Goal: Information Seeking & Learning: Learn about a topic

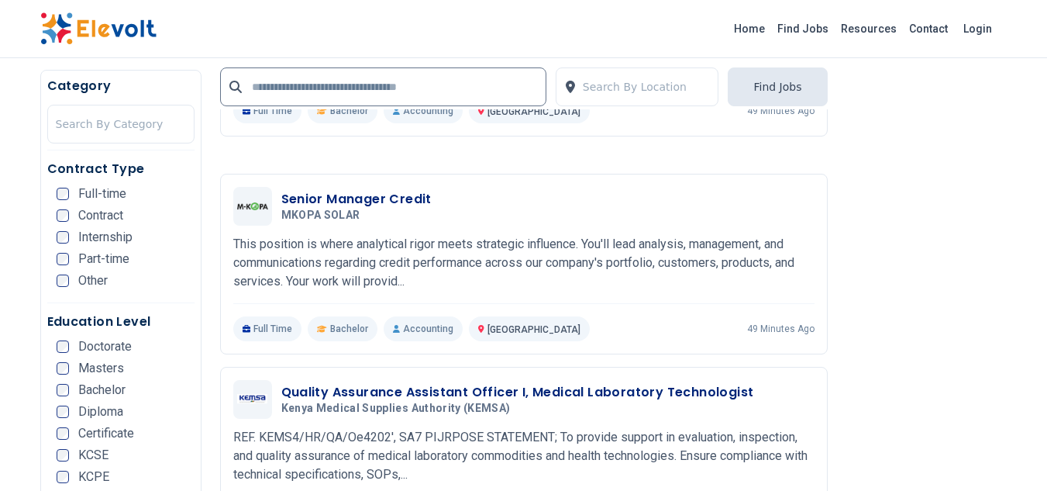
scroll to position [2893, 0]
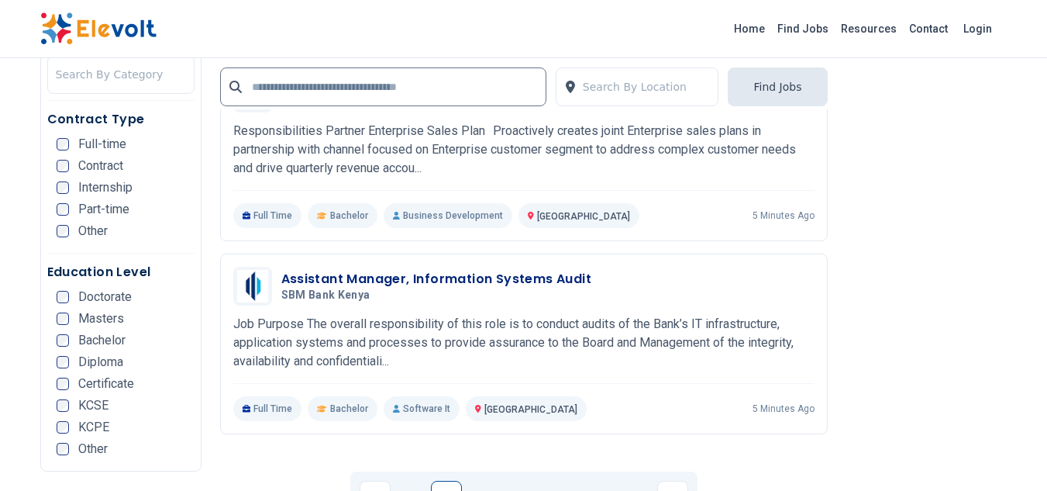
scroll to position [3078, 0]
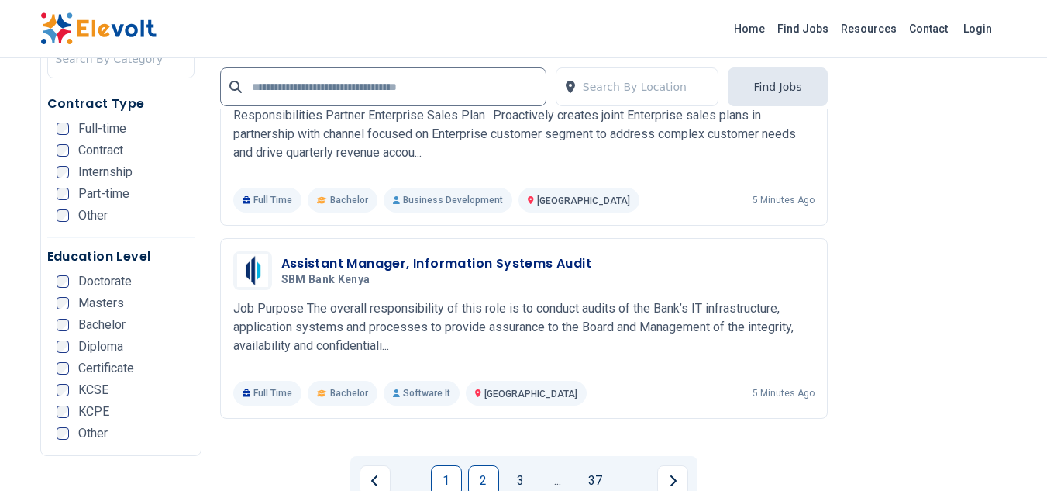
click at [484, 465] on link "2" at bounding box center [483, 480] width 31 height 31
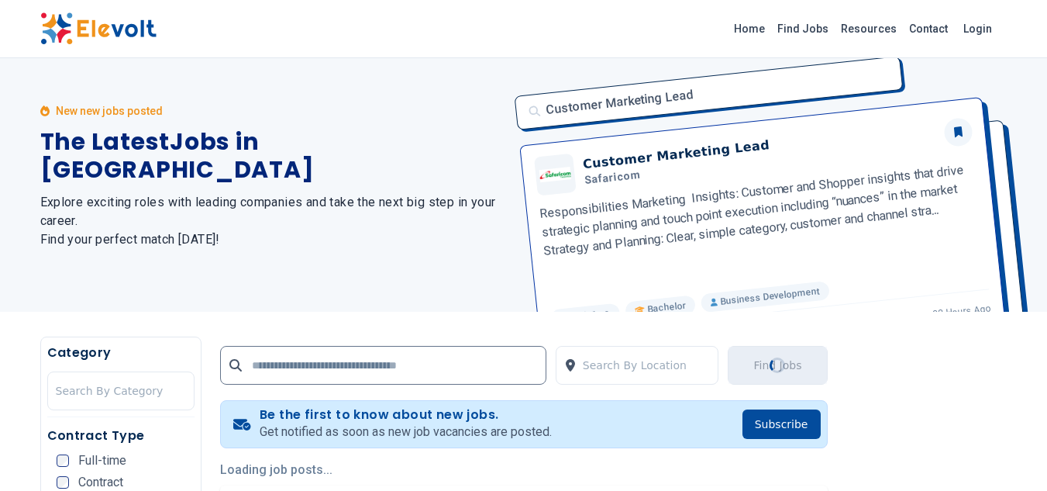
scroll to position [0, 0]
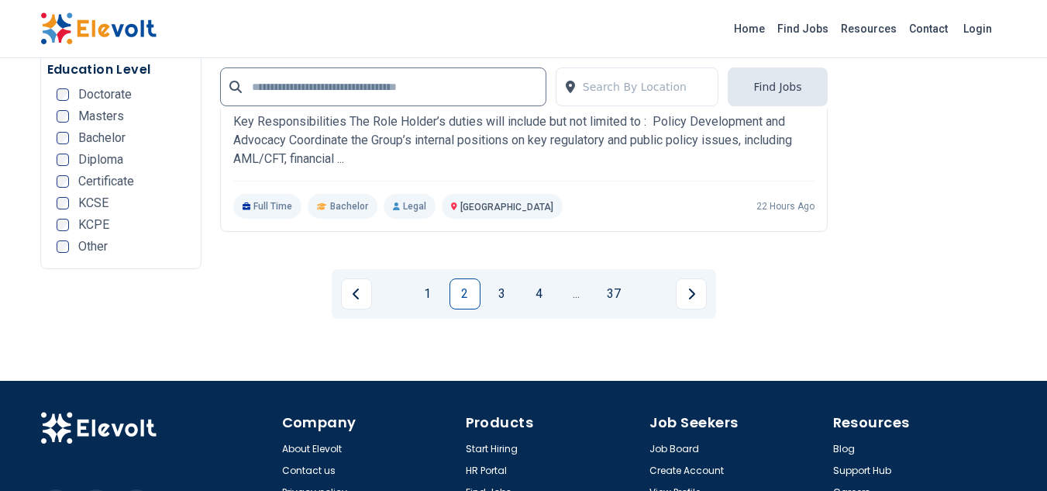
scroll to position [3275, 0]
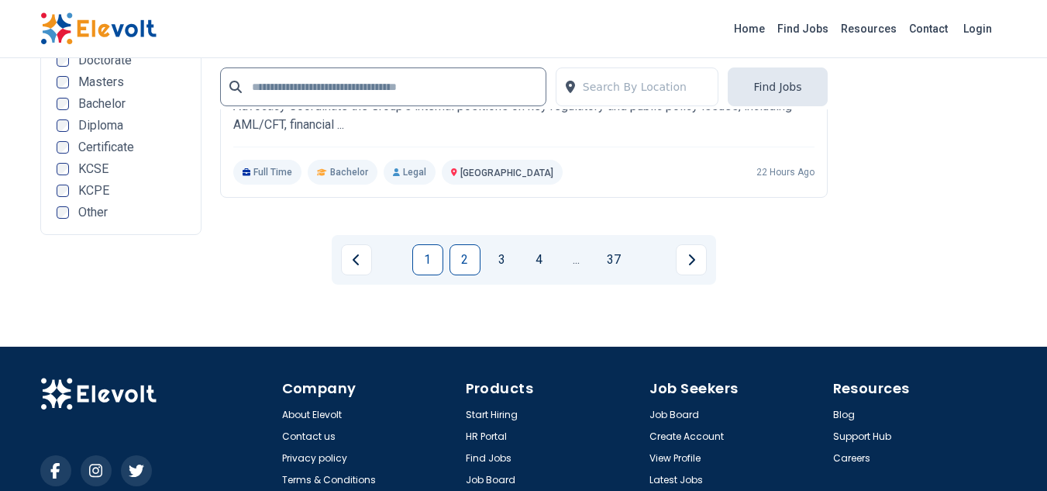
click at [421, 244] on link "1" at bounding box center [427, 259] width 31 height 31
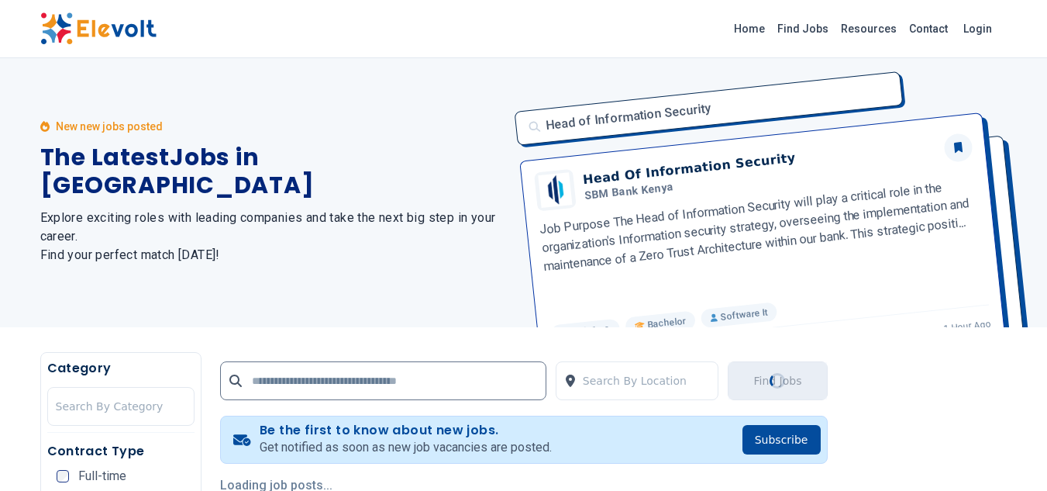
scroll to position [0, 0]
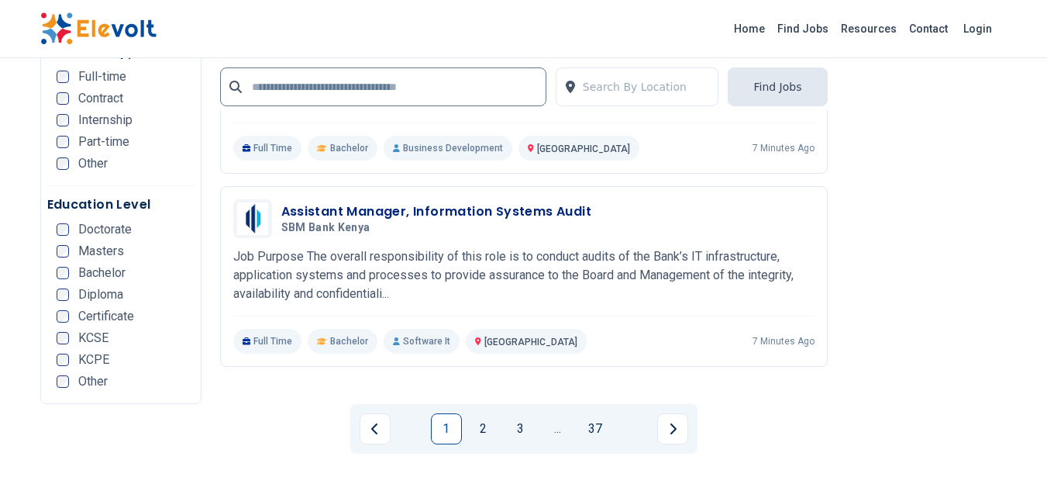
scroll to position [3132, 0]
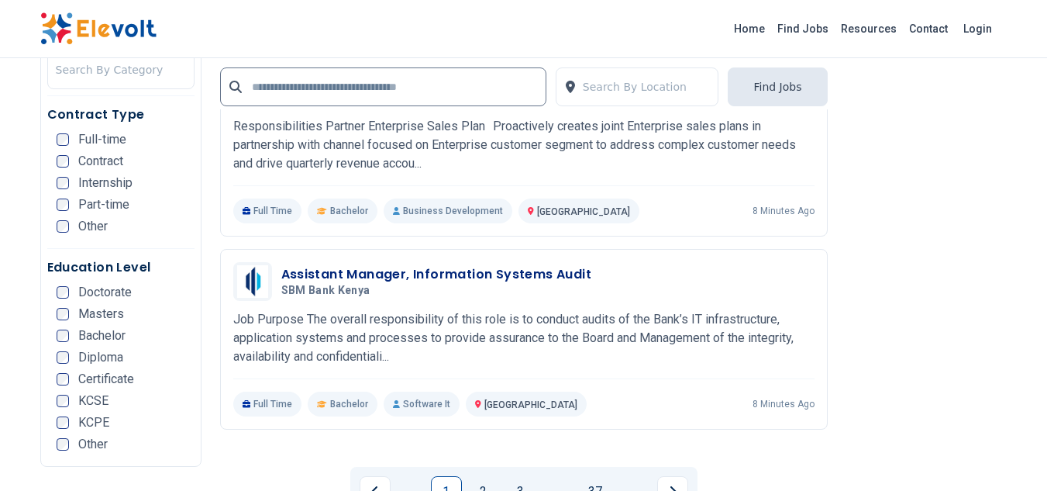
scroll to position [3140, 0]
